Goal: Task Accomplishment & Management: Complete application form

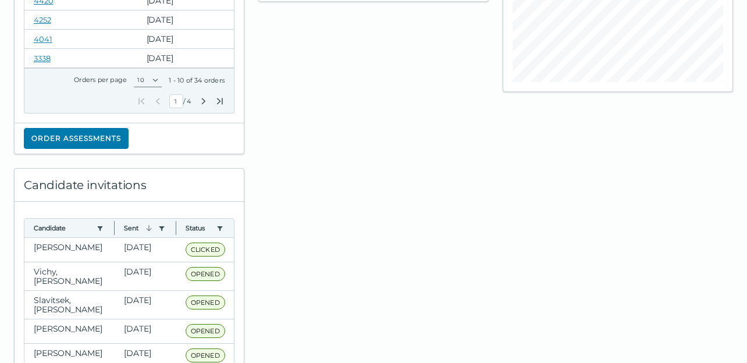
scroll to position [265, 0]
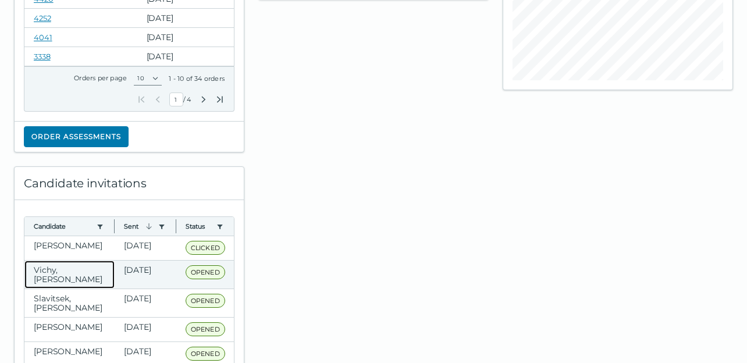
click at [72, 276] on clr-dg-cell "Vichy, [PERSON_NAME]" at bounding box center [69, 275] width 90 height 28
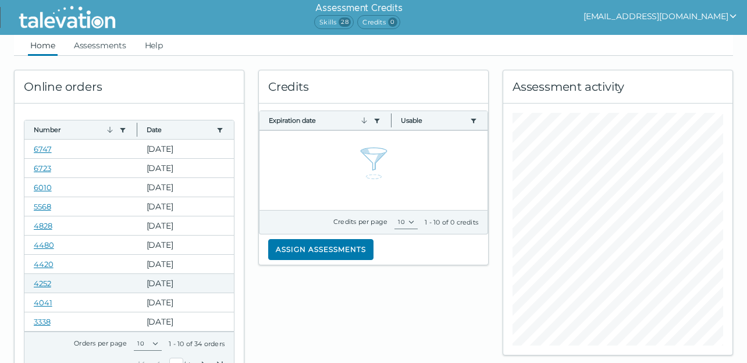
scroll to position [0, 0]
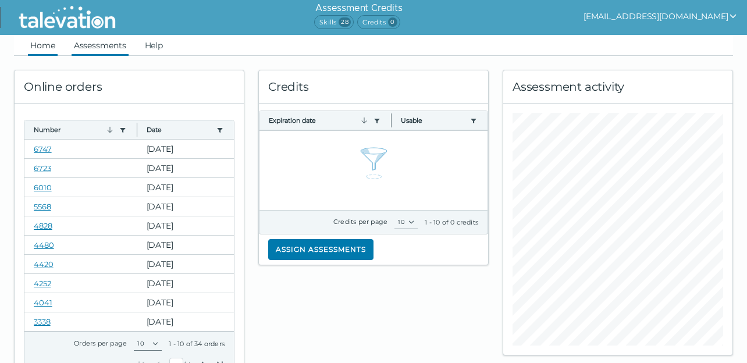
click at [97, 49] on link "Assessments" at bounding box center [100, 45] width 57 height 21
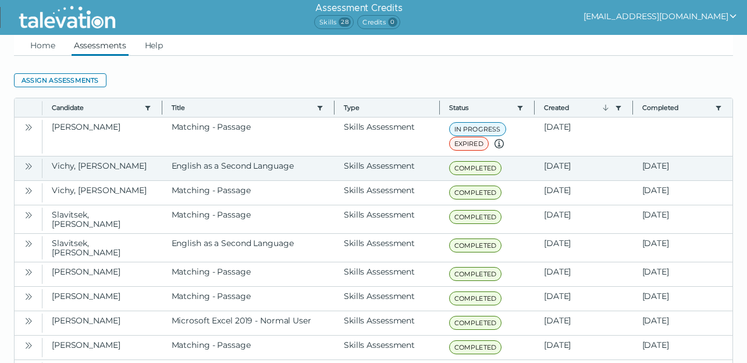
click at [29, 166] on icon "Open" at bounding box center [28, 166] width 9 height 9
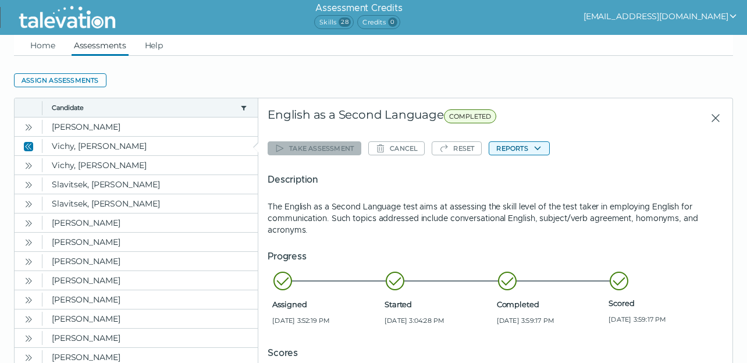
click at [523, 151] on button "Reports" at bounding box center [519, 148] width 61 height 14
click at [543, 177] on button "English as a Second Language" at bounding box center [572, 171] width 134 height 14
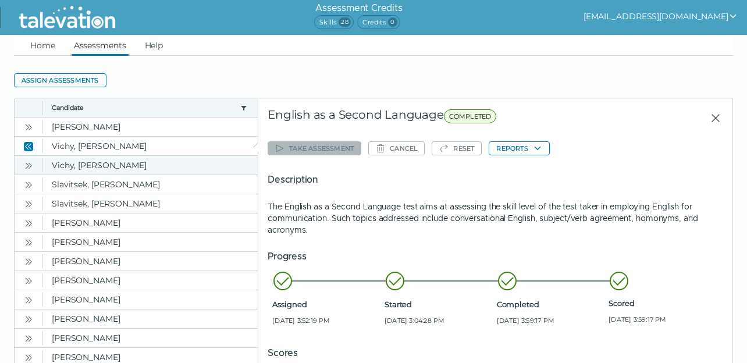
click at [28, 163] on icon "Open" at bounding box center [28, 165] width 9 height 9
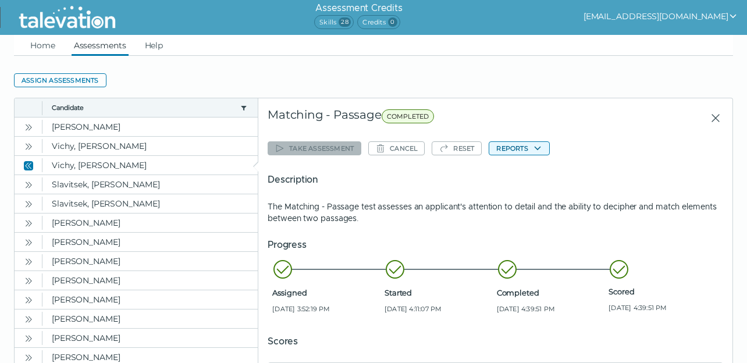
click at [531, 148] on button "Reports" at bounding box center [519, 148] width 61 height 14
click at [538, 173] on button "Matching - Passage" at bounding box center [551, 171] width 92 height 14
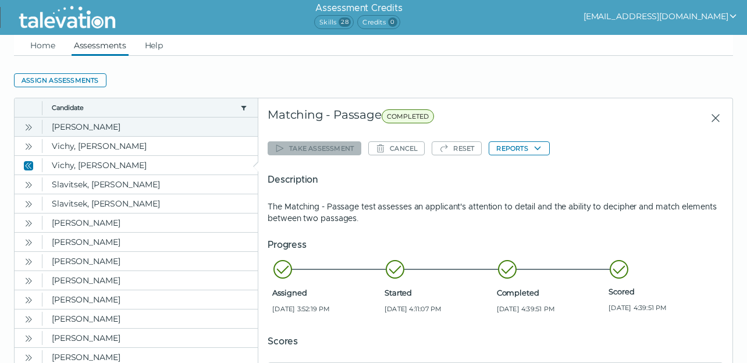
click at [30, 125] on icon "Open" at bounding box center [28, 127] width 9 height 9
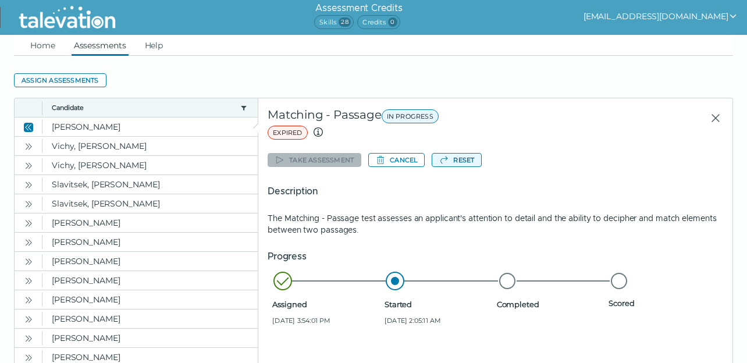
click at [465, 163] on button "Reset" at bounding box center [457, 160] width 50 height 14
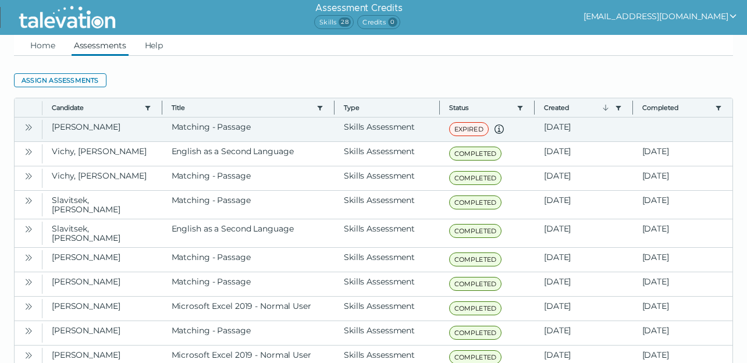
click at [27, 128] on icon "Open" at bounding box center [28, 127] width 9 height 9
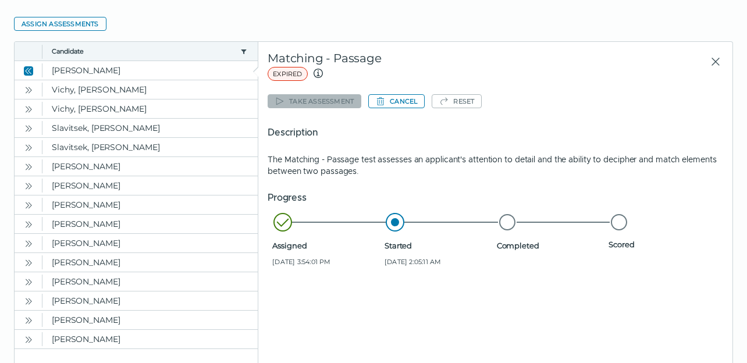
scroll to position [13, 0]
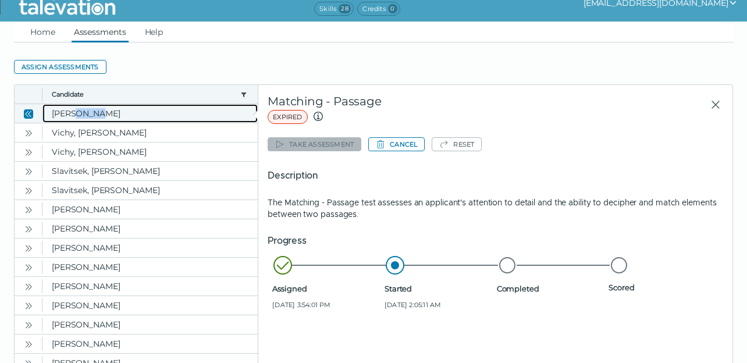
drag, startPoint x: 102, startPoint y: 118, endPoint x: 71, endPoint y: 119, distance: 30.9
click at [71, 119] on clr-dg-cell "[PERSON_NAME]" at bounding box center [149, 113] width 215 height 19
click at [108, 118] on clr-dg-cell "[PERSON_NAME]" at bounding box center [149, 113] width 215 height 19
drag, startPoint x: 110, startPoint y: 114, endPoint x: 52, endPoint y: 115, distance: 58.2
click at [52, 115] on clr-dg-cell "[PERSON_NAME]" at bounding box center [149, 113] width 215 height 19
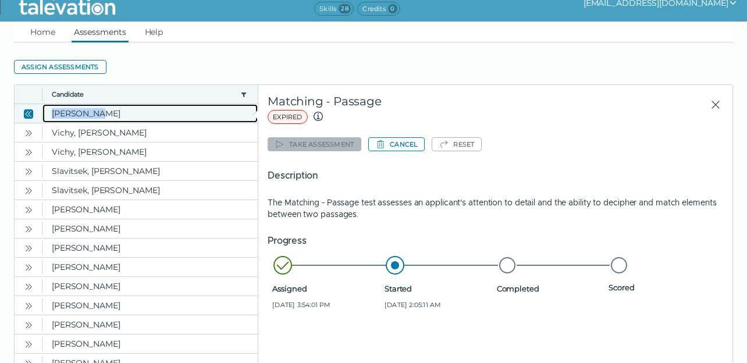
copy clr-dg-cell "[PERSON_NAME]"
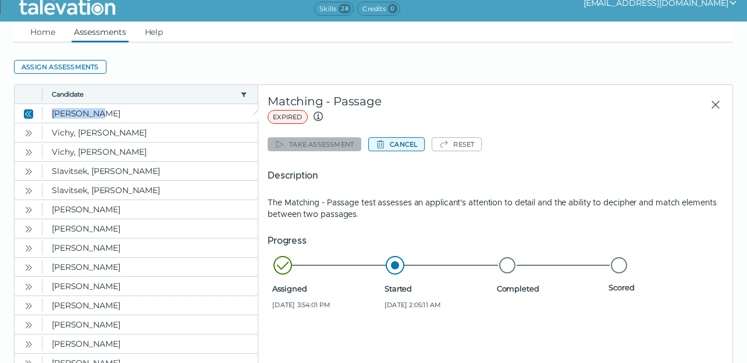
click at [417, 144] on button "Cancel" at bounding box center [396, 144] width 56 height 14
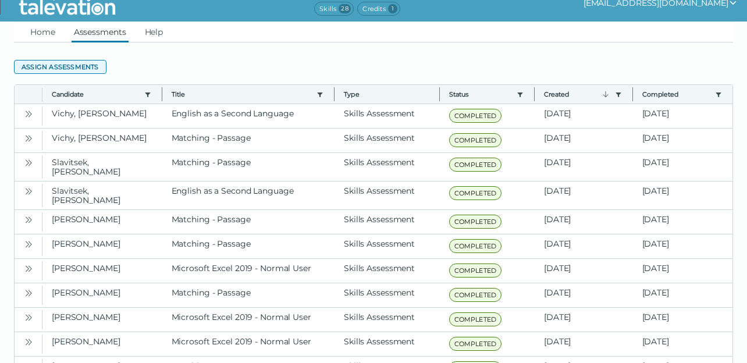
click at [94, 65] on button "Assign assessments" at bounding box center [60, 67] width 93 height 14
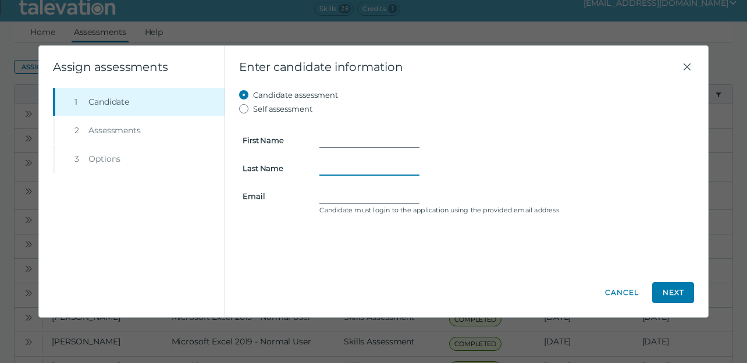
click at [329, 170] on input "Last Name" at bounding box center [369, 168] width 100 height 14
paste input "[PERSON_NAME]"
drag, startPoint x: 342, startPoint y: 168, endPoint x: 386, endPoint y: 168, distance: 44.8
click at [386, 168] on input "[PERSON_NAME]" at bounding box center [369, 168] width 100 height 14
click at [325, 170] on input "Seitz" at bounding box center [369, 168] width 100 height 14
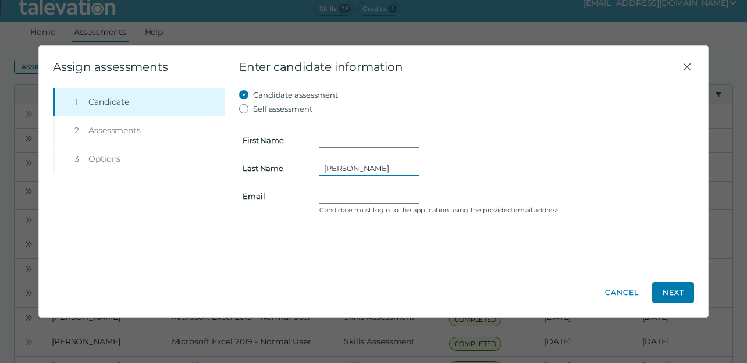
type input "Seitz"
click at [337, 141] on input "First Name" at bounding box center [369, 140] width 100 height 14
type input "Amy"
click at [326, 193] on input "Email" at bounding box center [369, 196] width 100 height 14
paste input "mrsamyseitz@outlook.com"
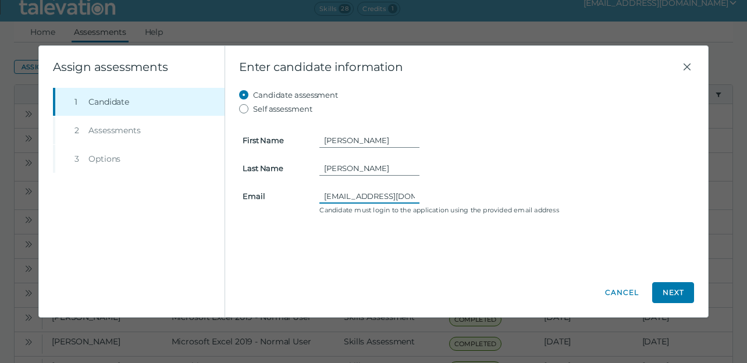
drag, startPoint x: 412, startPoint y: 197, endPoint x: 252, endPoint y: 197, distance: 160.0
click at [252, 197] on clr-input-container "Email mrsamyseitz@outlook.com Candidate must login to the application using the…" at bounding box center [467, 202] width 462 height 26
type input "mrsamyseitz@outlook.com"
click at [682, 290] on button "Next" at bounding box center [673, 292] width 42 height 21
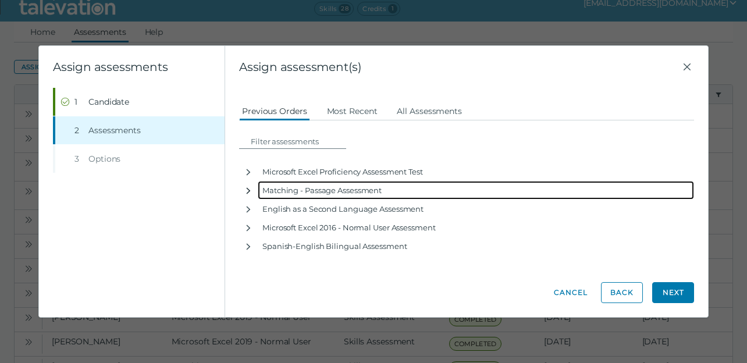
click at [250, 190] on icon "button" at bounding box center [248, 190] width 9 height 9
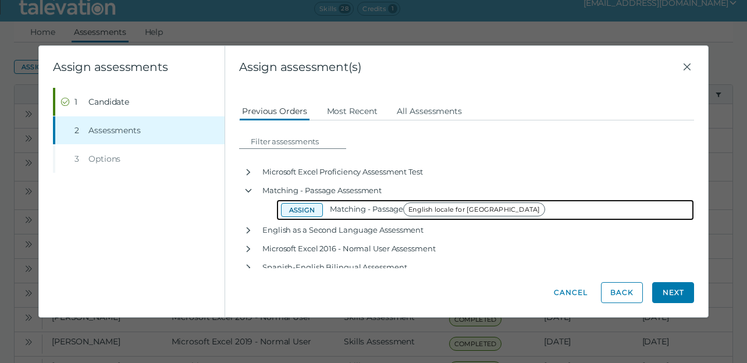
click at [301, 209] on button "Assign" at bounding box center [302, 210] width 42 height 14
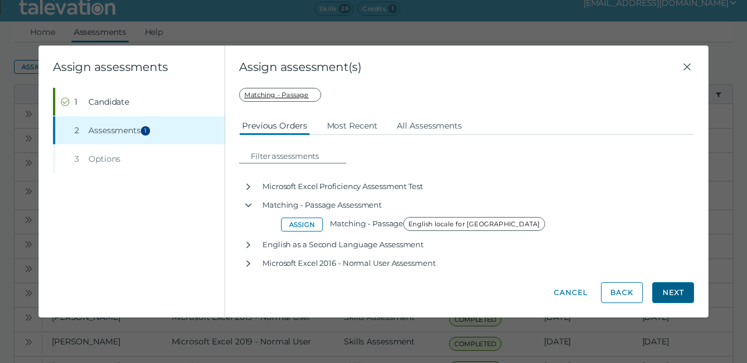
click at [678, 297] on button "Next" at bounding box center [673, 292] width 42 height 21
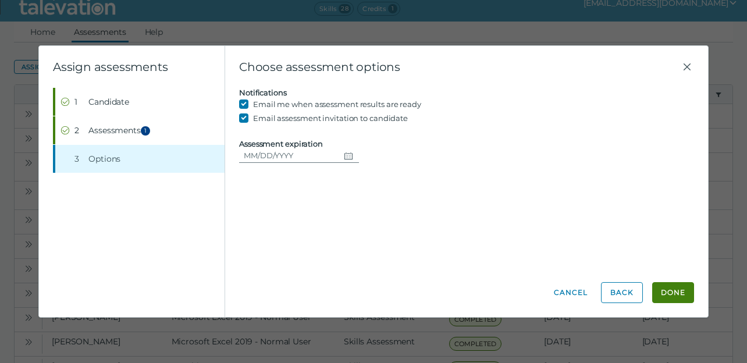
click at [350, 155] on icon "Choose date" at bounding box center [348, 155] width 8 height 7
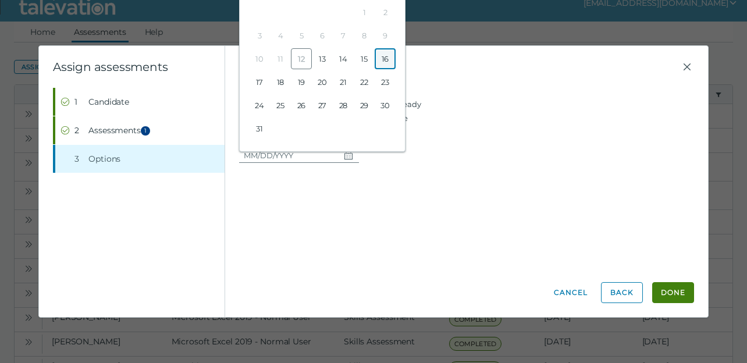
click at [383, 61] on button "16" at bounding box center [385, 58] width 21 height 21
type input "08/16/2025"
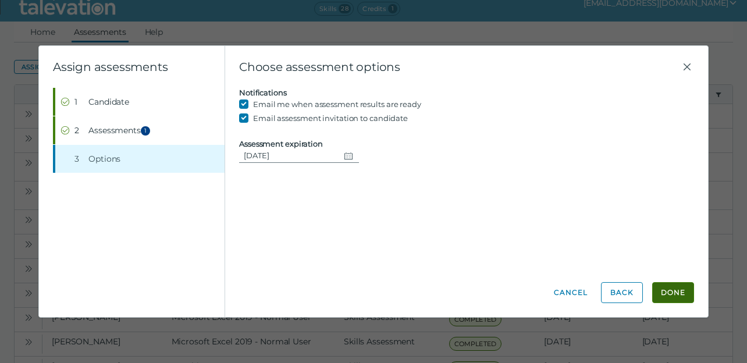
click at [673, 297] on button "Done" at bounding box center [673, 292] width 42 height 21
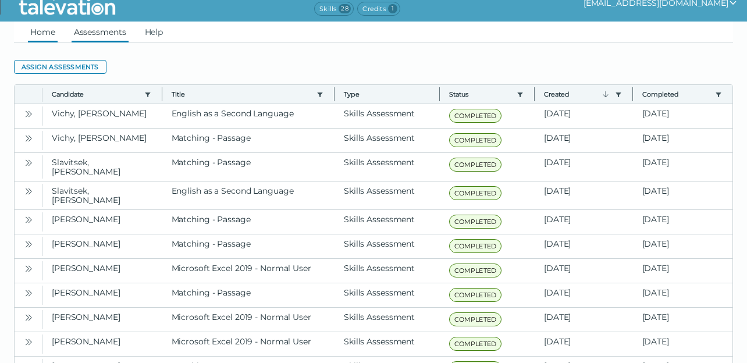
click at [47, 33] on link "Home" at bounding box center [43, 32] width 30 height 21
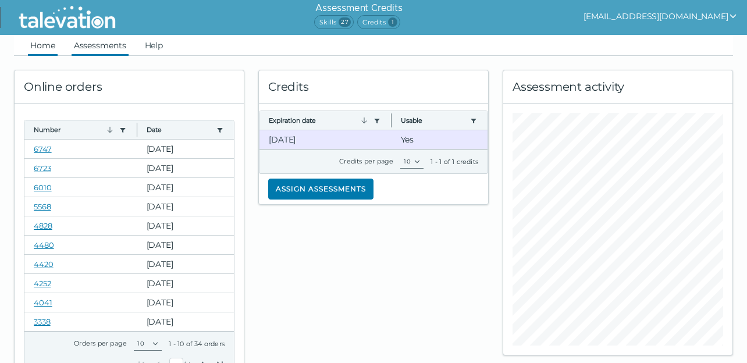
click at [95, 51] on link "Assessments" at bounding box center [100, 45] width 57 height 21
click at [104, 45] on link "Assessments" at bounding box center [100, 45] width 57 height 21
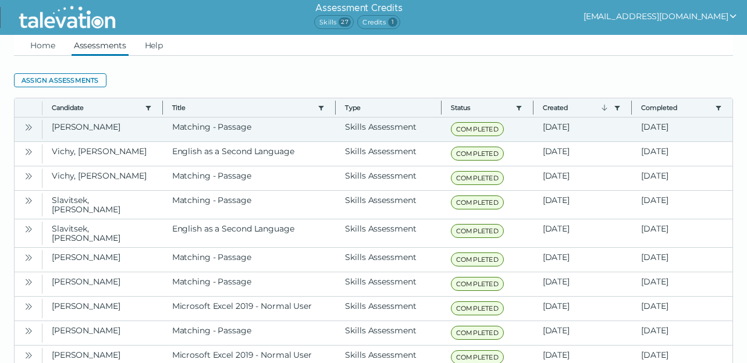
click at [29, 129] on icon "Open" at bounding box center [28, 127] width 9 height 9
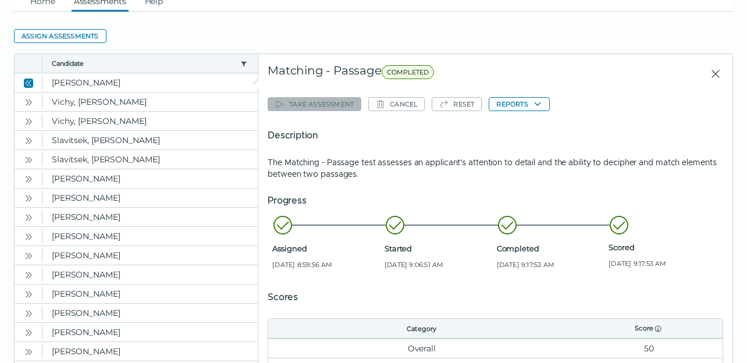
scroll to position [42, 0]
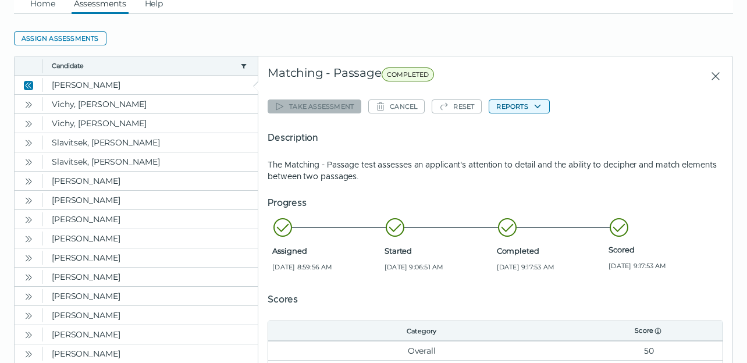
click at [525, 105] on button "Reports" at bounding box center [519, 106] width 61 height 14
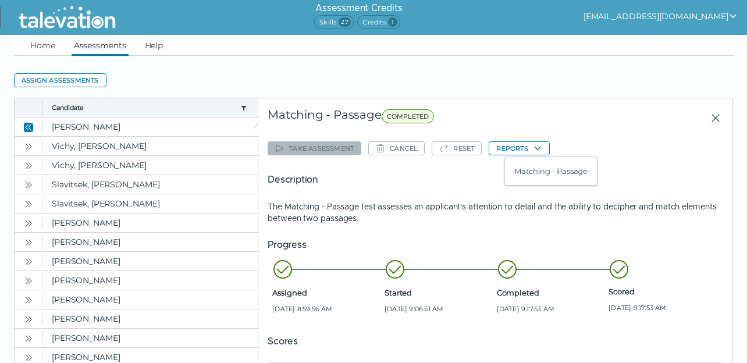
click at [534, 179] on clr-dropdown-menu "Matching - Passage" at bounding box center [550, 171] width 93 height 29
click at [531, 174] on button "Matching - Passage" at bounding box center [551, 171] width 92 height 14
